Goal: Check status: Check status

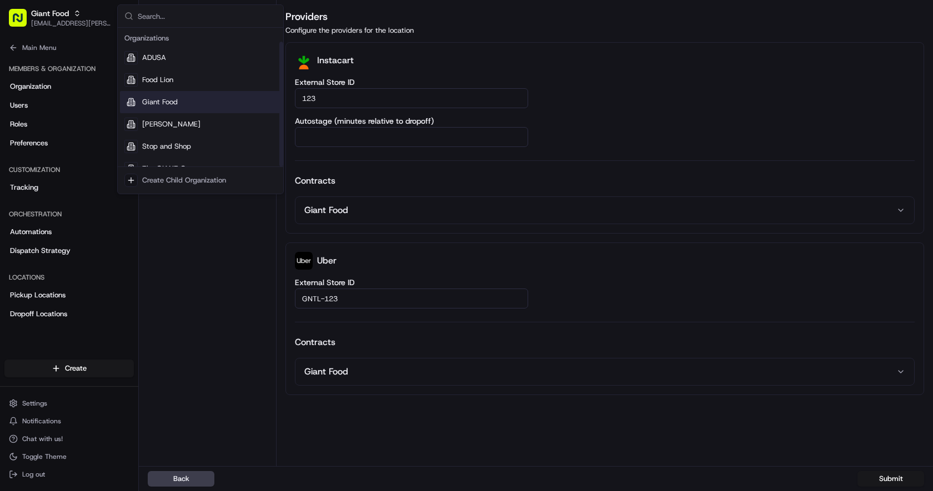
scroll to position [16, 0]
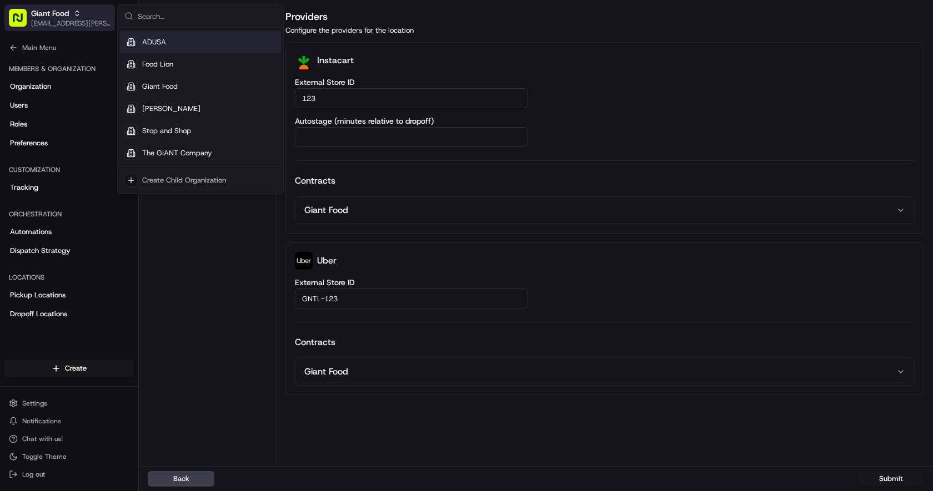
click at [71, 16] on div "Giant Food" at bounding box center [70, 13] width 79 height 11
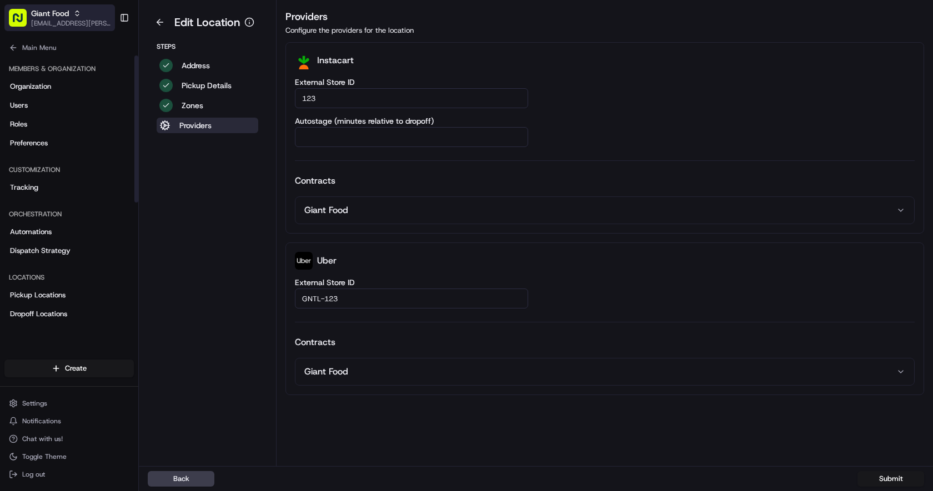
click at [68, 22] on span "[EMAIL_ADDRESS][PERSON_NAME][DOMAIN_NAME]" at bounding box center [70, 23] width 79 height 9
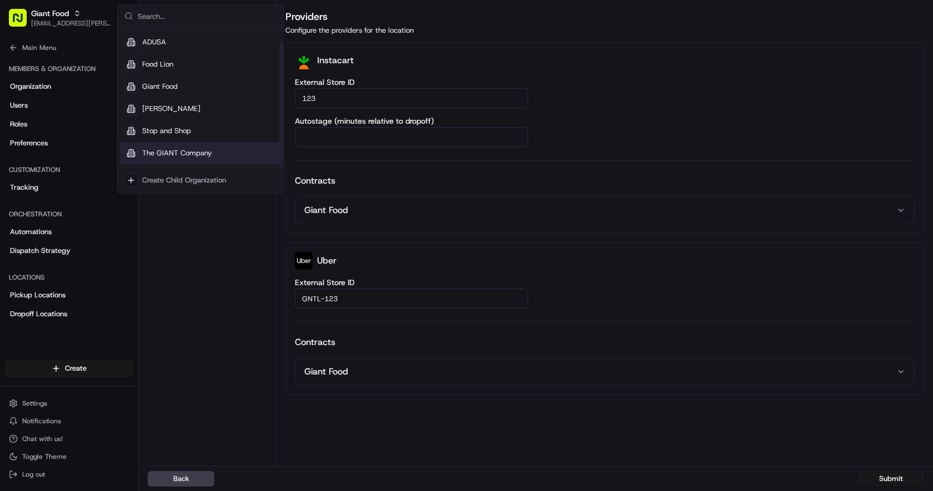
click at [178, 148] on div "The GIANT Company" at bounding box center [200, 153] width 161 height 22
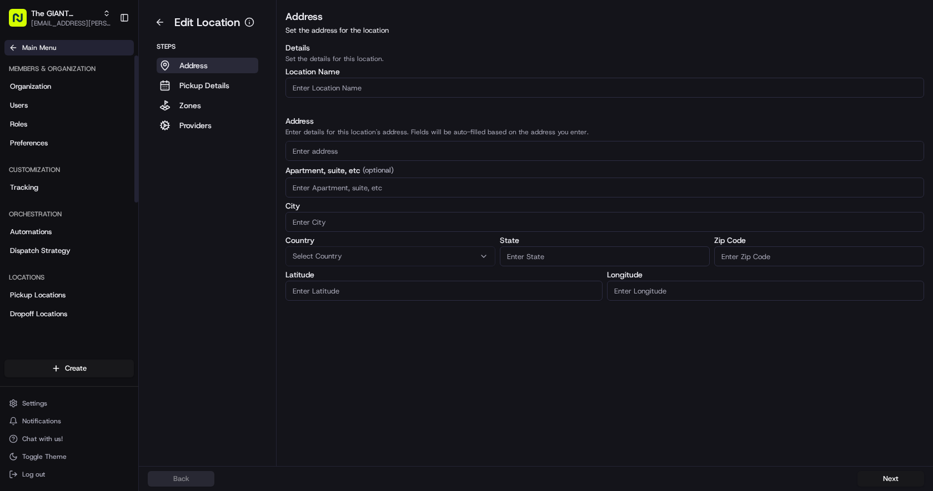
click at [18, 43] on button "Main Menu" at bounding box center [68, 48] width 129 height 16
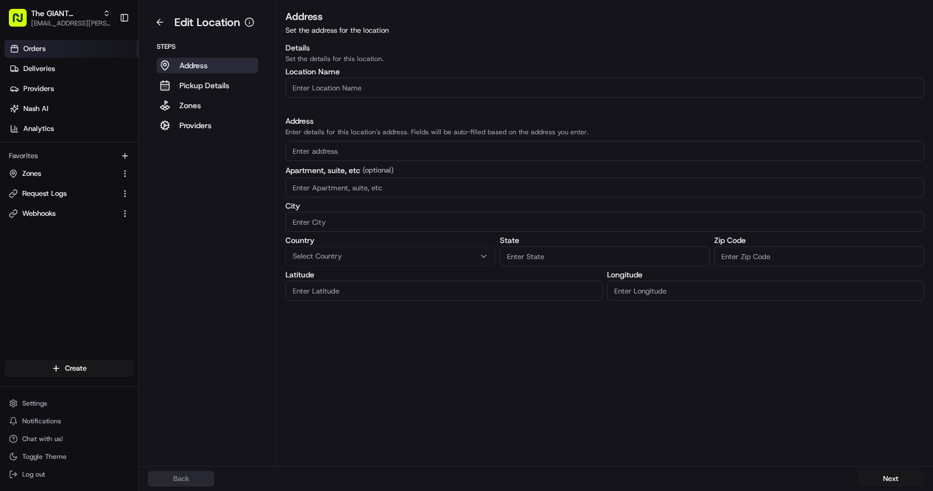
click at [50, 46] on link "Orders" at bounding box center [71, 49] width 134 height 18
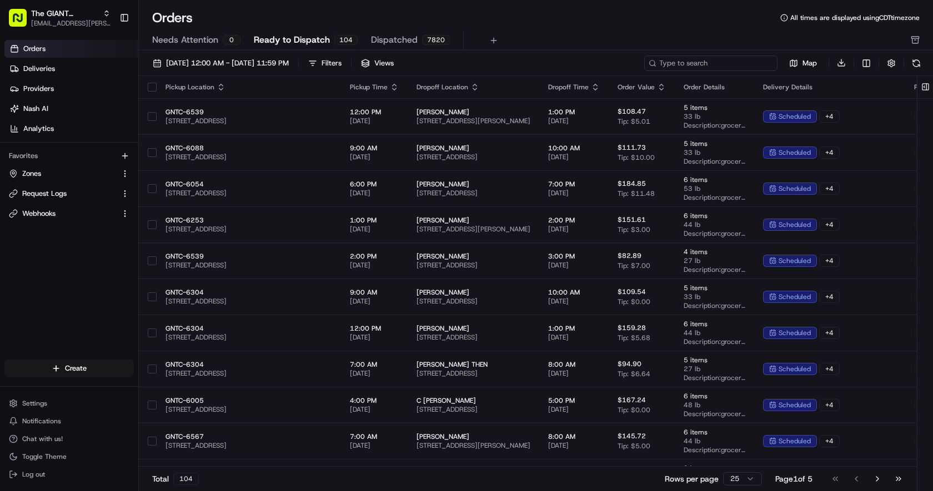
click at [703, 62] on input at bounding box center [710, 64] width 133 height 16
paste input "m704341890"
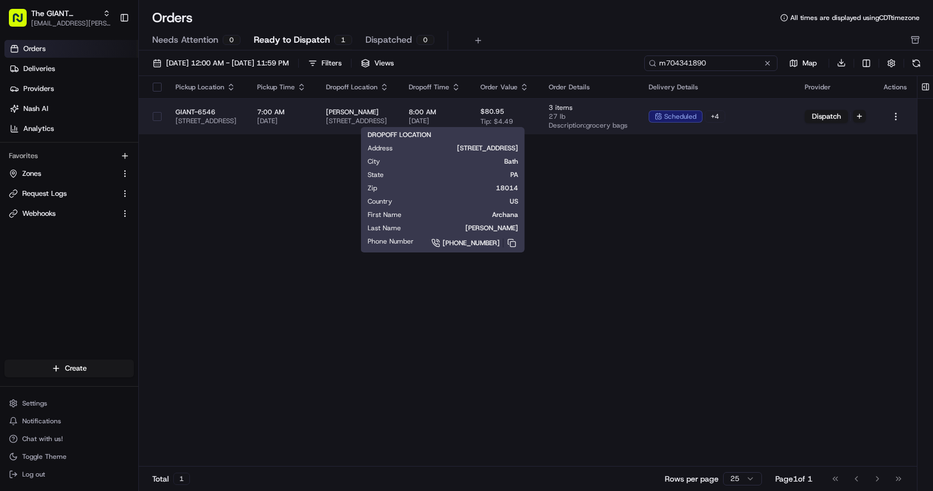
type input "m704341890"
click at [391, 114] on span "[PERSON_NAME]" at bounding box center [359, 112] width 66 height 9
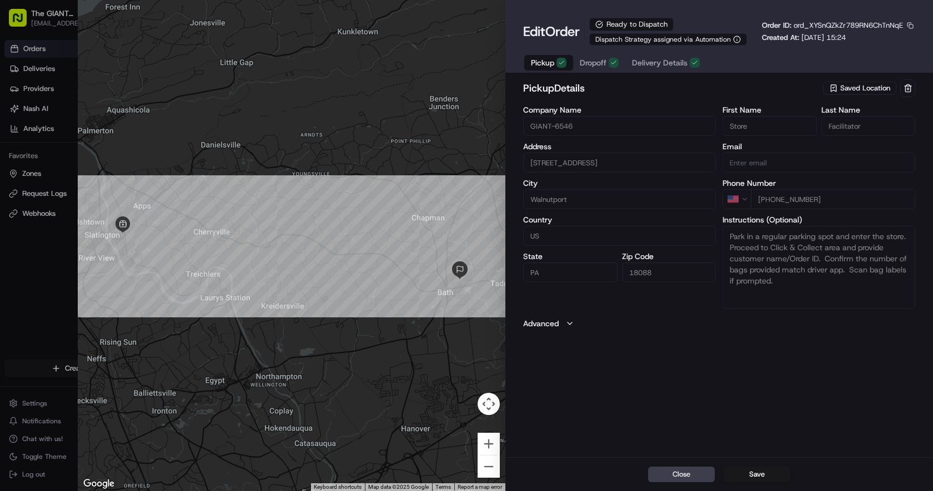
type input "+1"
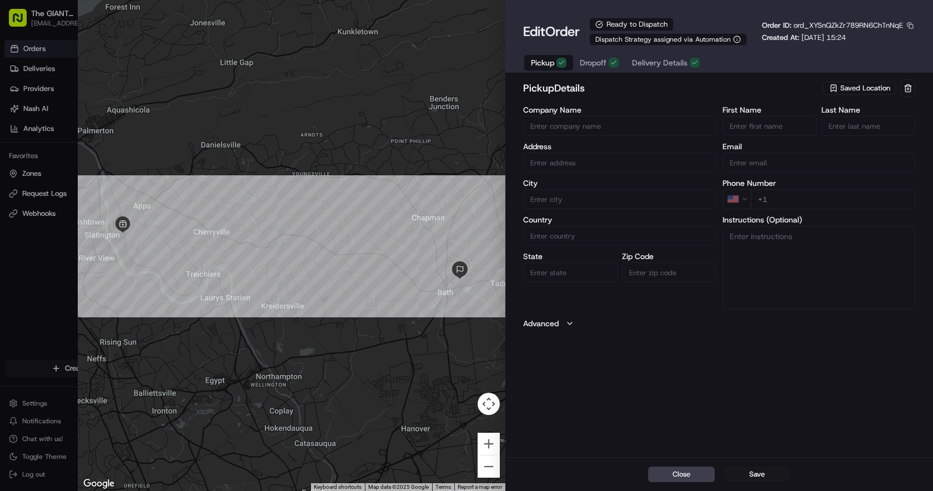
click at [34, 263] on div at bounding box center [466, 245] width 933 height 491
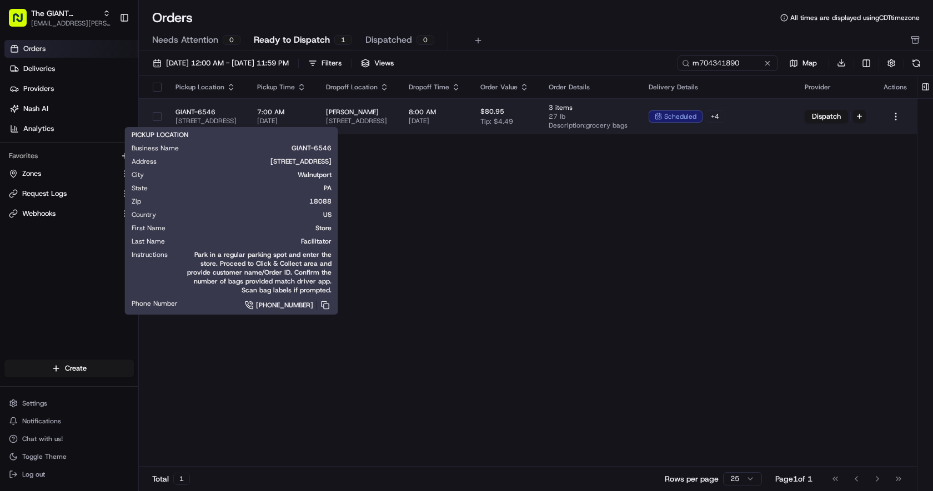
click at [239, 115] on span "GIANT-6546" at bounding box center [207, 112] width 64 height 9
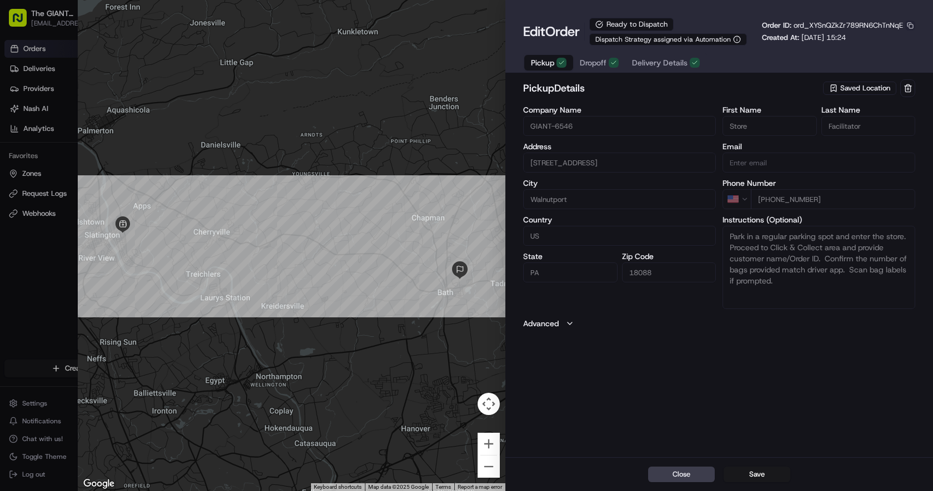
click at [913, 26] on button "button" at bounding box center [910, 26] width 10 height 10
click at [879, 42] on button "Copy ID" at bounding box center [879, 42] width 101 height 13
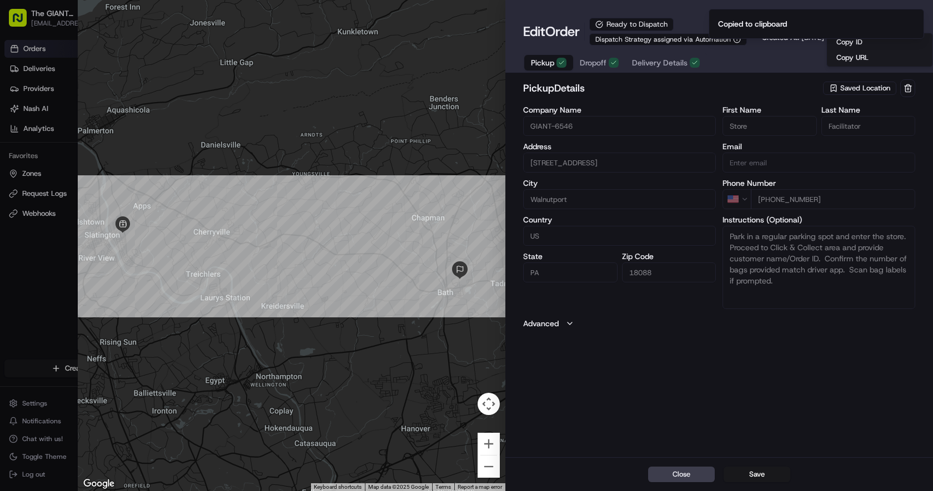
click at [41, 245] on div at bounding box center [466, 245] width 933 height 491
type input "+1"
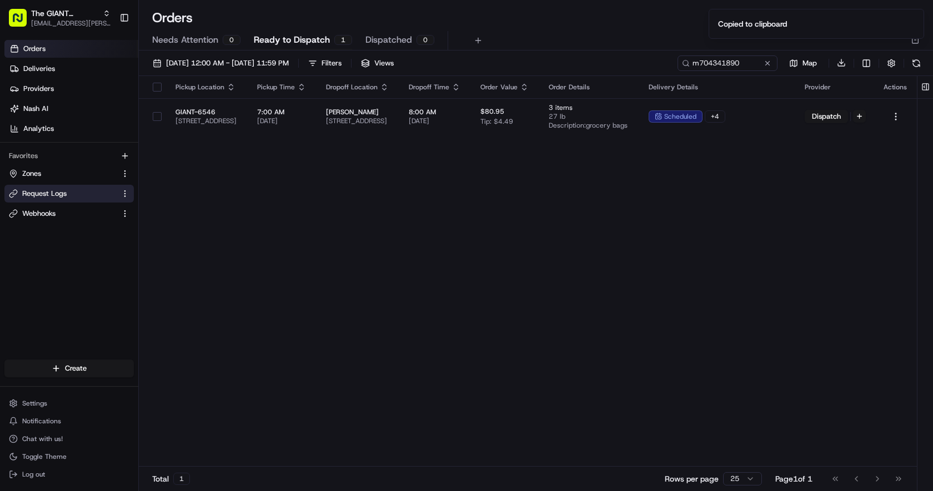
click at [47, 194] on span "Request Logs" at bounding box center [44, 194] width 44 height 10
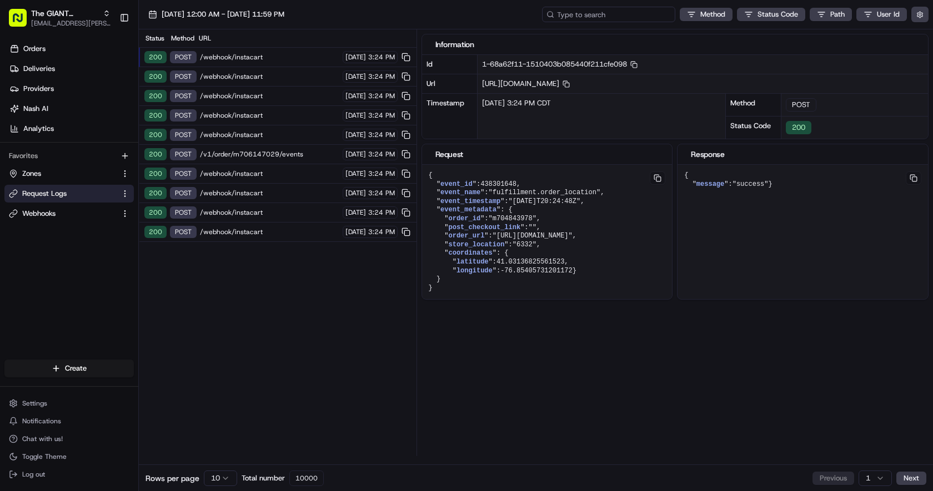
click at [605, 19] on input at bounding box center [608, 15] width 133 height 16
paste input "ord_XYSnQZkZr789RN6ChTnNqE"
type input "ord_XYSnQZkZr789RN6ChTnNqE"
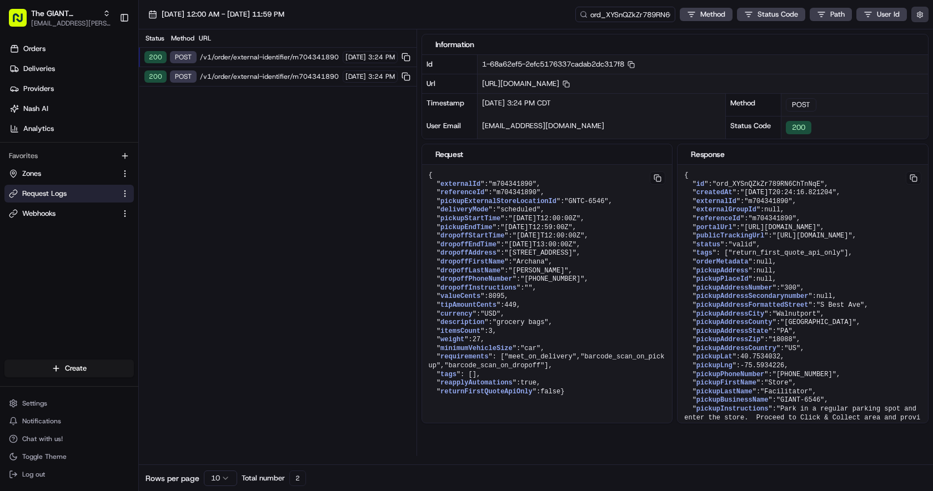
click at [916, 17] on button "button" at bounding box center [919, 15] width 17 height 16
click at [893, 36] on div "Display Only Provider Logs" at bounding box center [854, 34] width 141 height 10
click at [925, 32] on button "Display Only Provider Logs" at bounding box center [921, 34] width 9 height 9
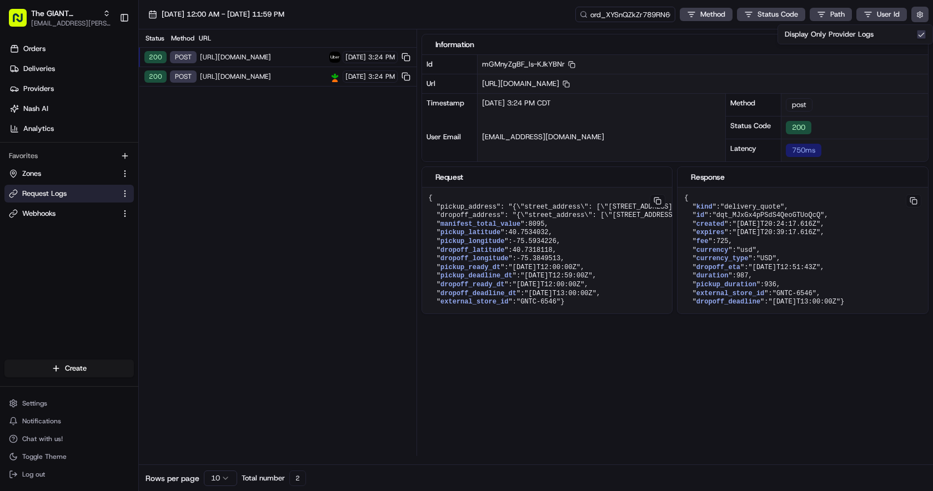
click at [261, 79] on span "[URL][DOMAIN_NAME]" at bounding box center [263, 76] width 126 height 9
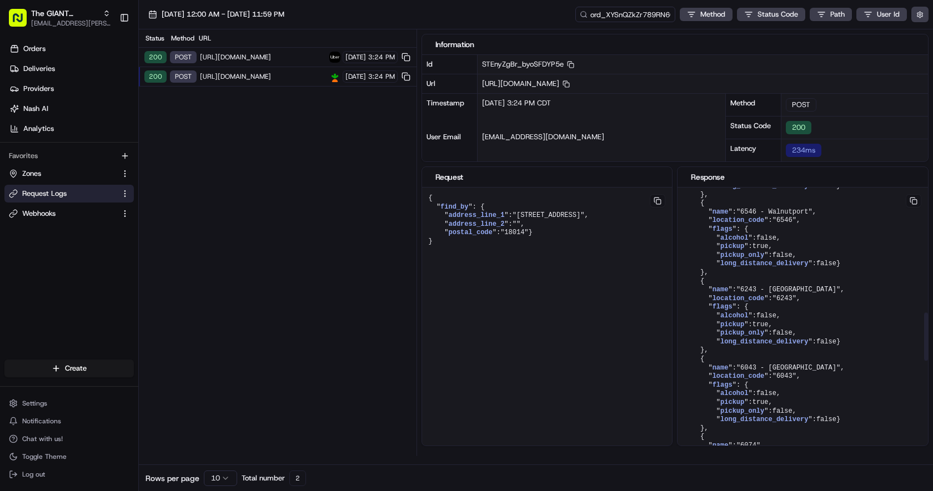
scroll to position [735, 0]
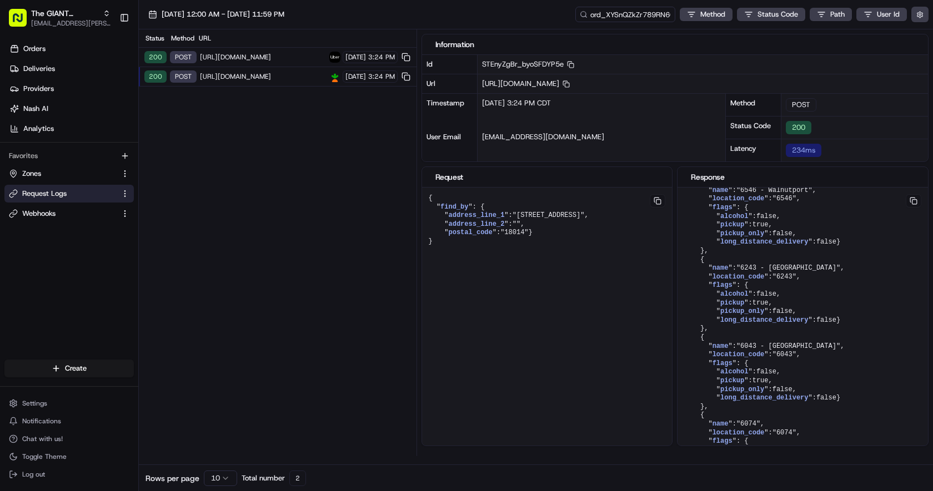
click at [271, 52] on div "200 post [URL][DOMAIN_NAME] [DATE] 3:24 PM" at bounding box center [278, 57] width 278 height 19
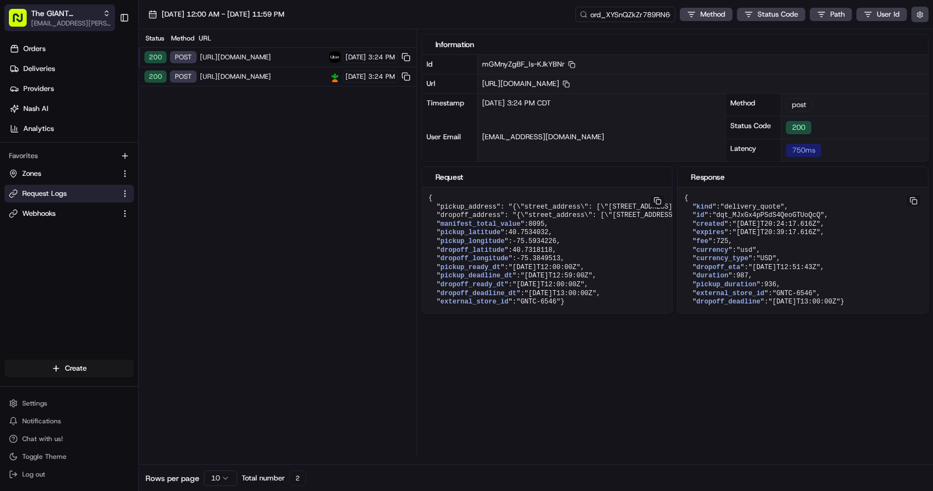
click at [52, 14] on span "The GIANT Company" at bounding box center [64, 13] width 67 height 11
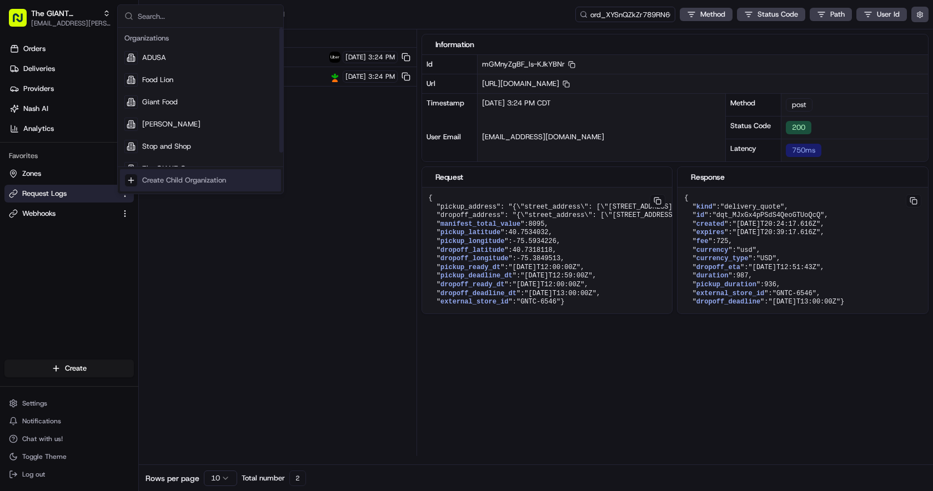
click at [260, 325] on div "Status Method URL 200 post [URL][DOMAIN_NAME] [DATE] 3:24 PM 200 POST [URL][DOM…" at bounding box center [278, 242] width 278 height 427
